Goal: Information Seeking & Learning: Find specific fact

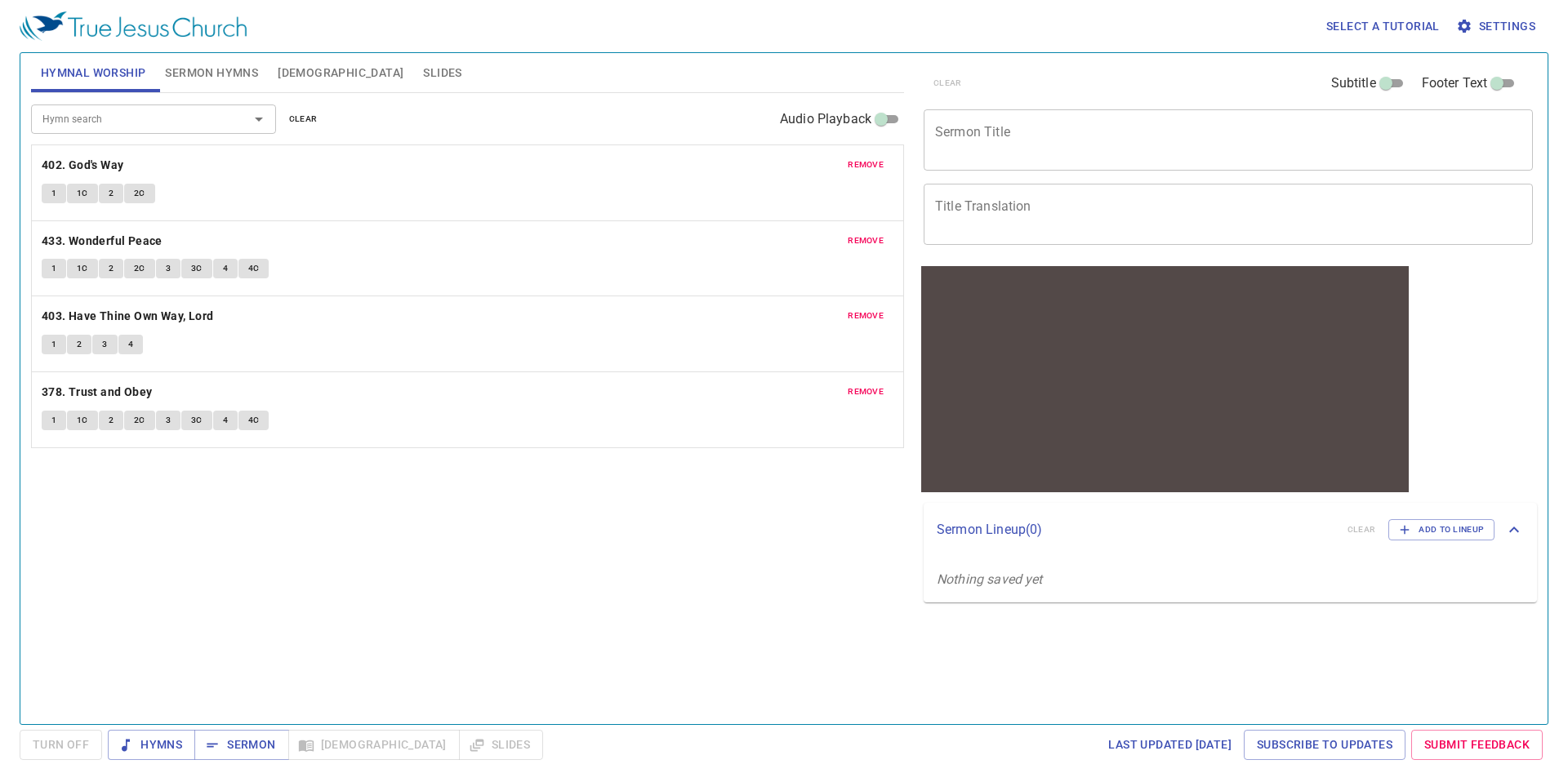
click at [183, 121] on input "Hymn search" at bounding box center [129, 119] width 187 height 19
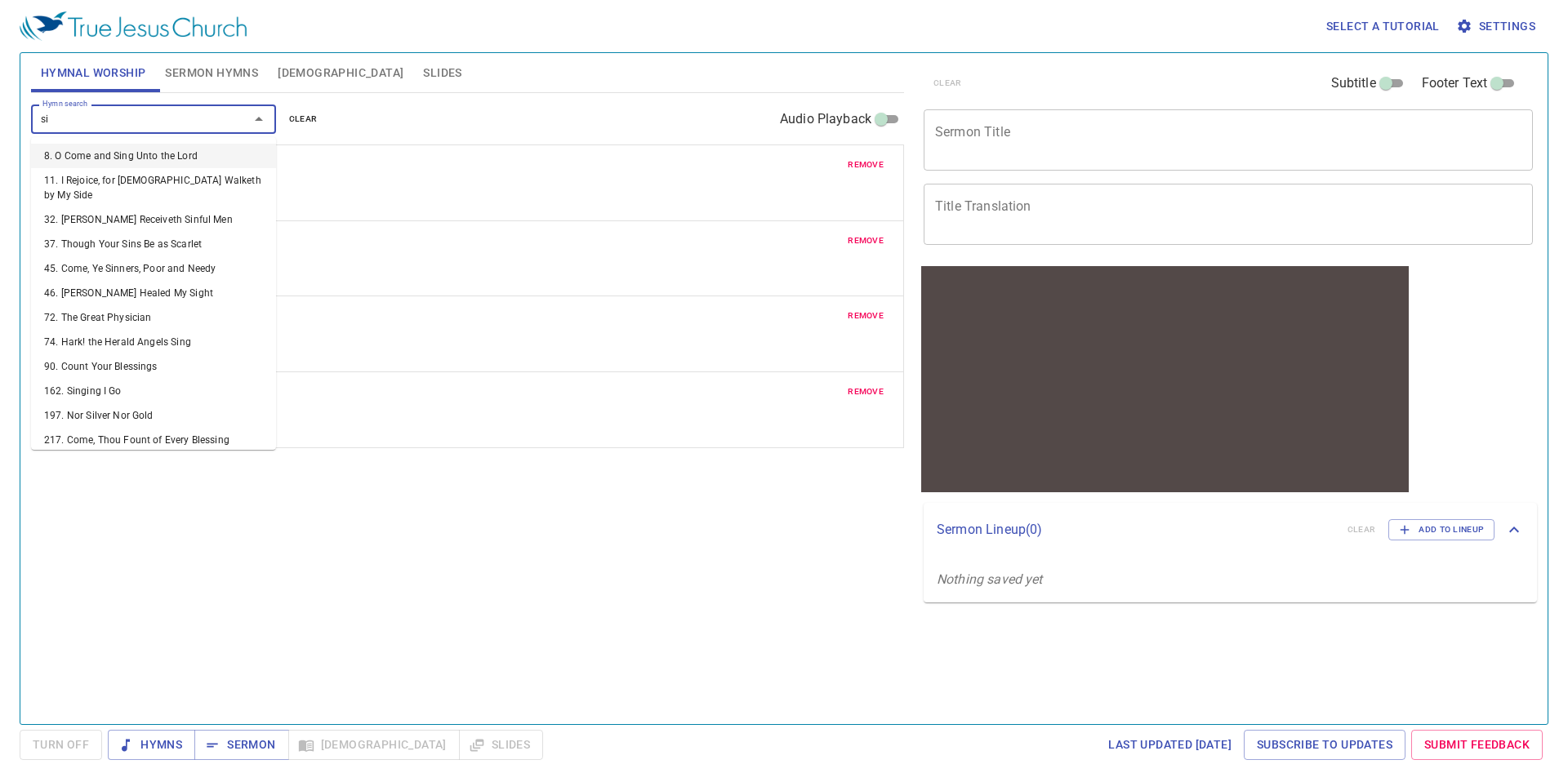
type input "s"
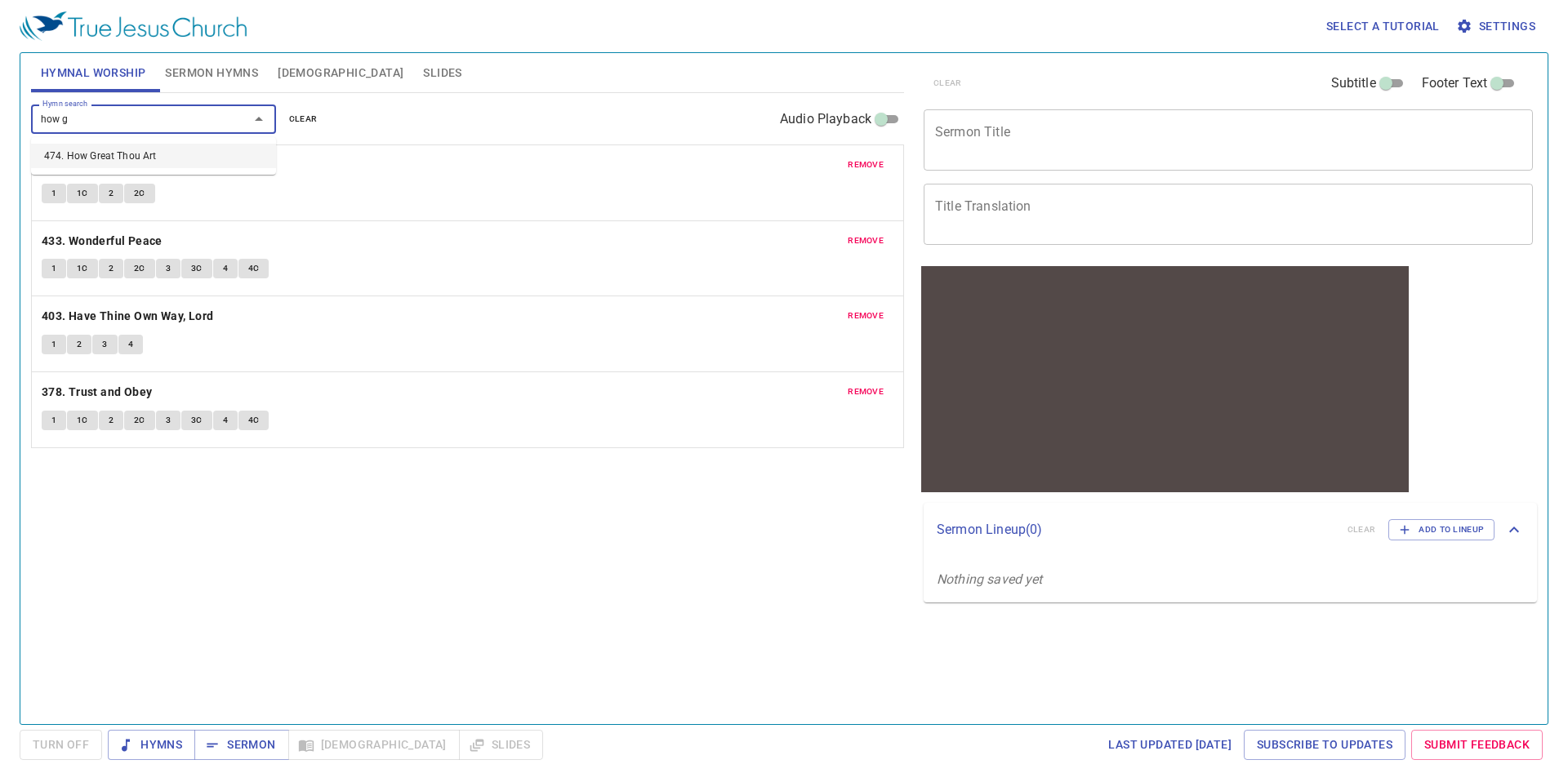
type input "how gr"
click at [119, 160] on li "474. How Great Thou Art" at bounding box center [153, 155] width 245 height 24
click at [63, 488] on button "1" at bounding box center [53, 496] width 24 height 20
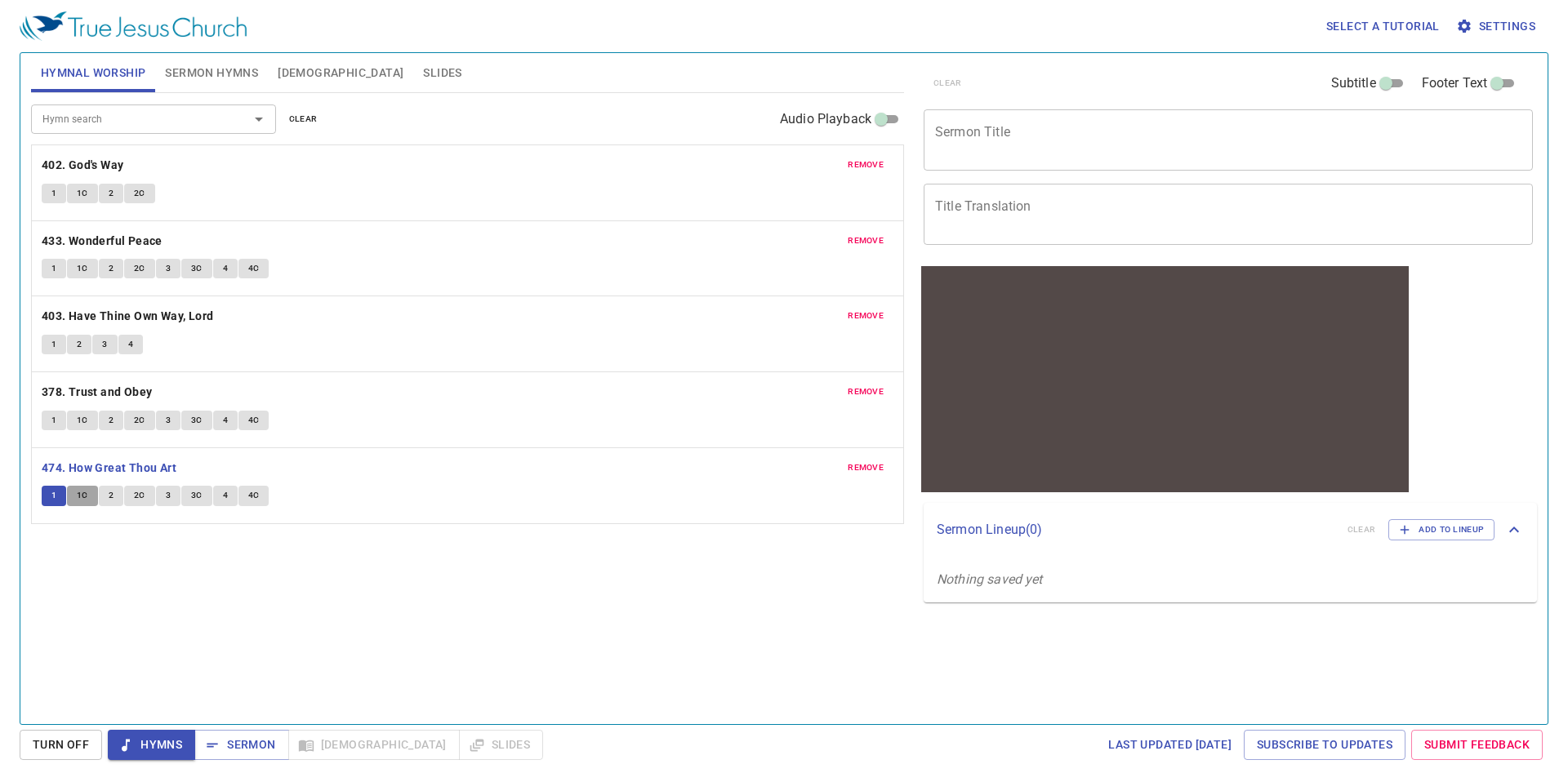
click at [81, 493] on span "1C" at bounding box center [82, 496] width 12 height 15
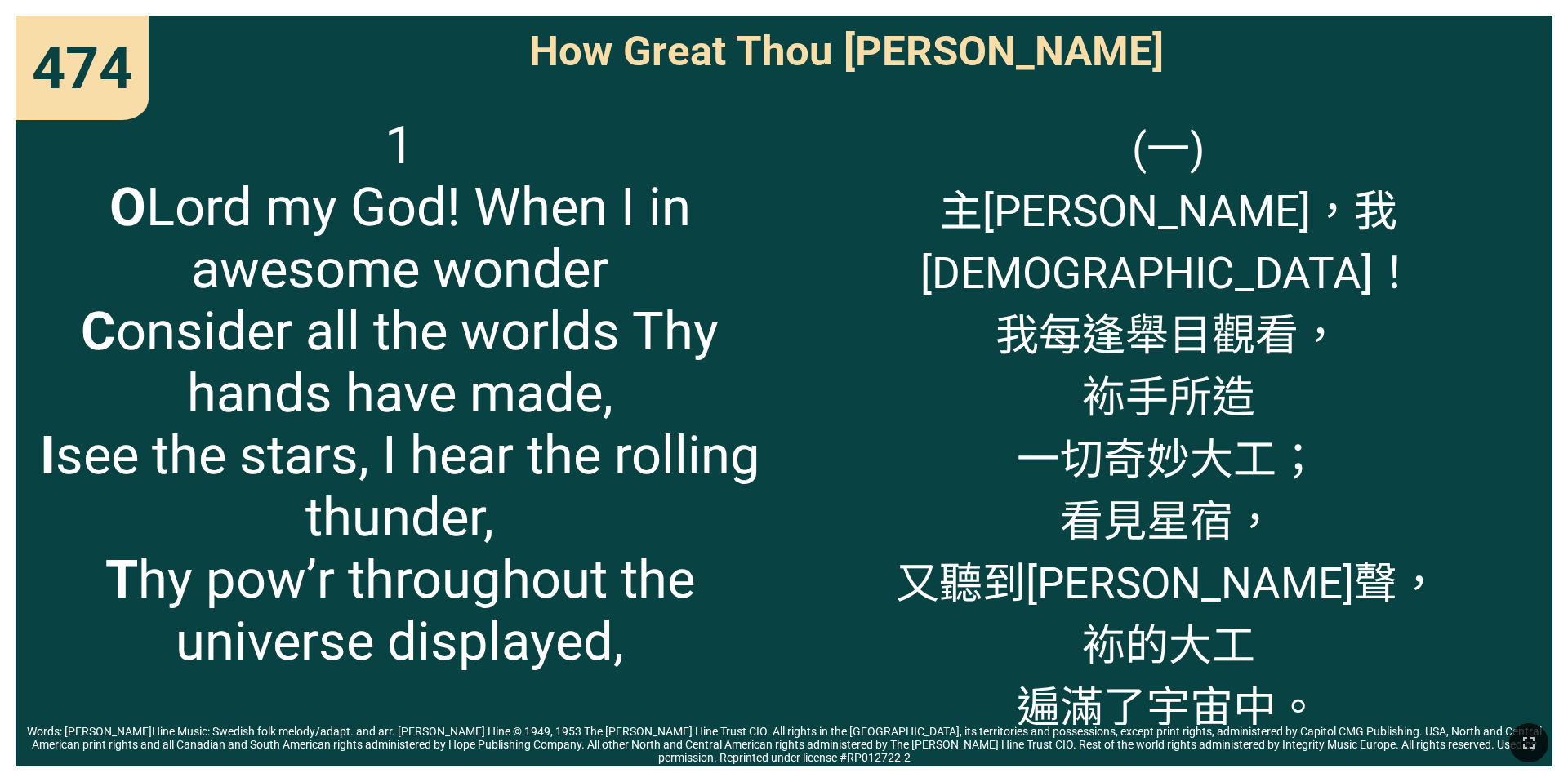
click at [670, 363] on span "1 O Lord my God! When I in awesome wonder C onsider all the worlds Thy hands ha…" at bounding box center [399, 393] width 737 height 559
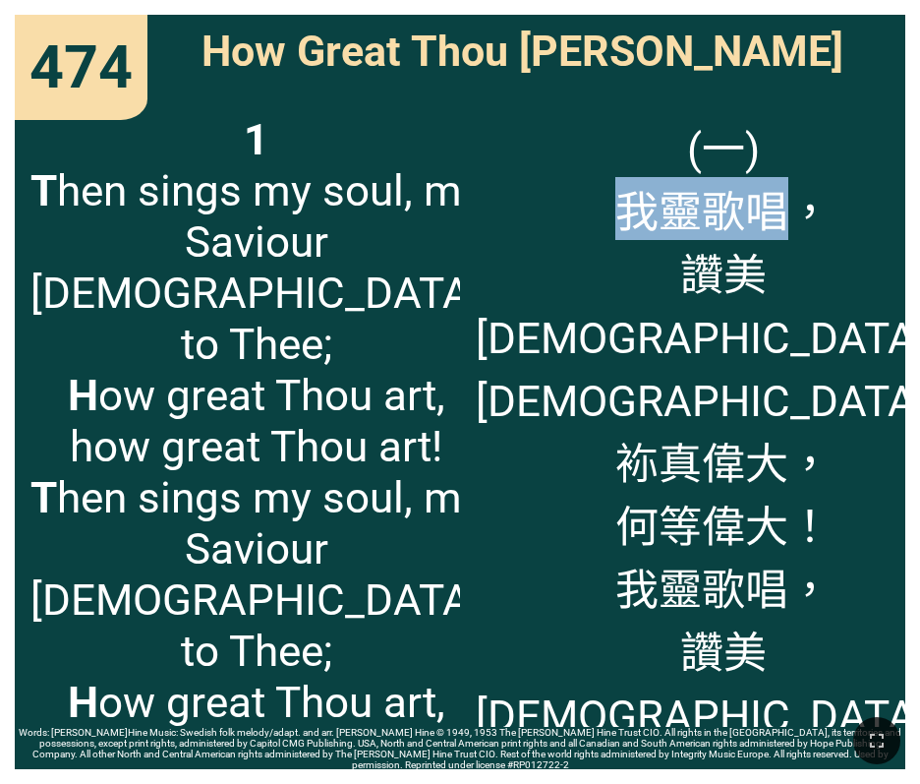
drag, startPoint x: 577, startPoint y: 210, endPoint x: 746, endPoint y: 210, distance: 169.1
click at [746, 210] on span "(一) 我靈歌唱， 讚美[DEMOGRAPHIC_DATA]我[DEMOGRAPHIC_DATA]； 袮真偉大， 何等偉大！ 我靈歌唱， 讚美救主我[DEMO…" at bounding box center [724, 523] width 496 height 818
copy span "我靈歌唱"
